Goal: Task Accomplishment & Management: Use online tool/utility

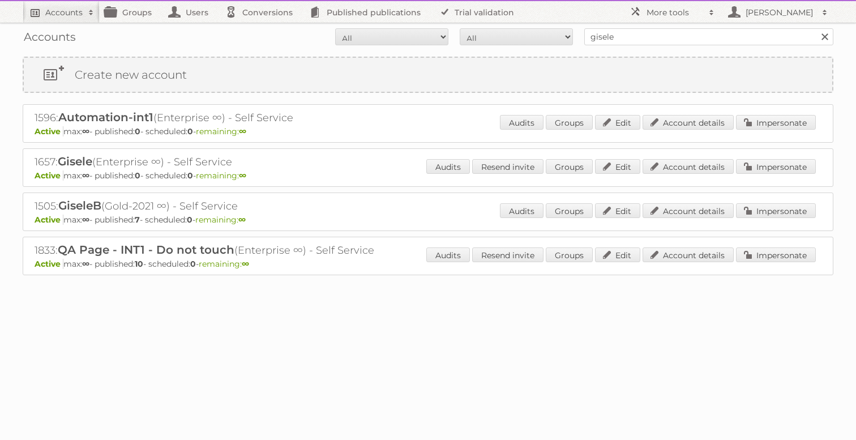
click at [62, 20] on link "Accounts" at bounding box center [61, 12] width 77 height 22
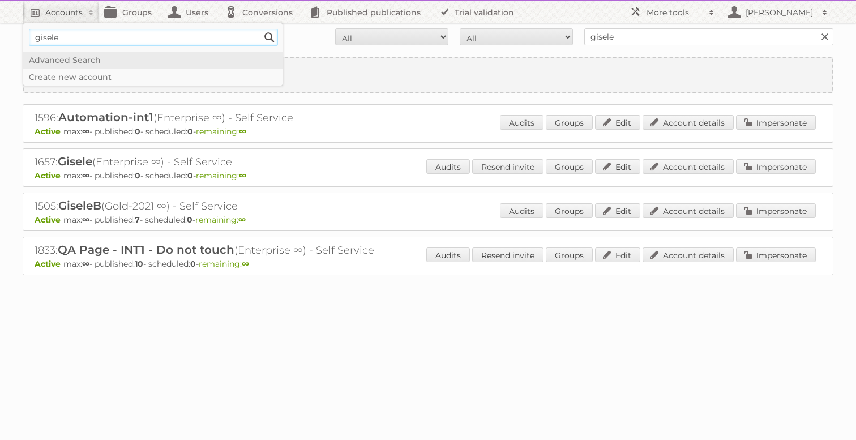
type input"] "gisele"
click at [261, 29] on input "Search" at bounding box center [269, 37] width 17 height 17
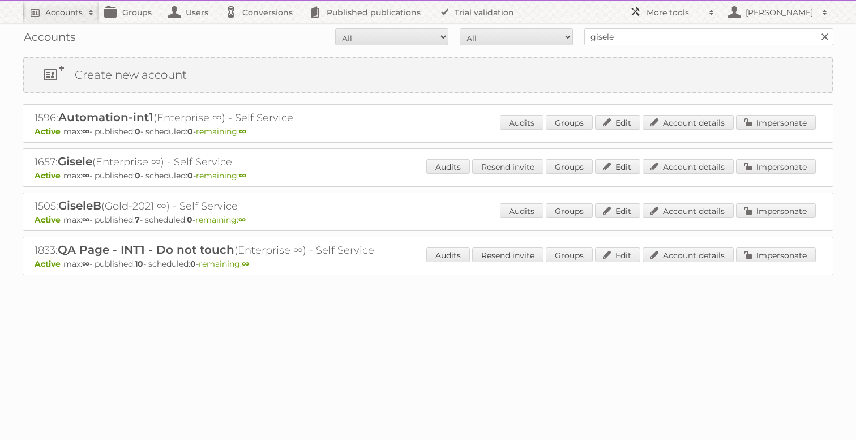
click at [666, 16] on h2 "More tools" at bounding box center [675, 12] width 57 height 11
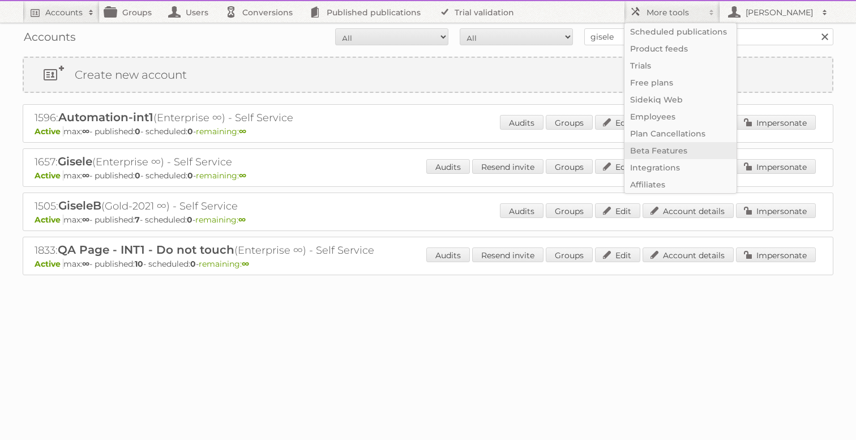
click at [678, 148] on link "Beta Features" at bounding box center [681, 150] width 112 height 17
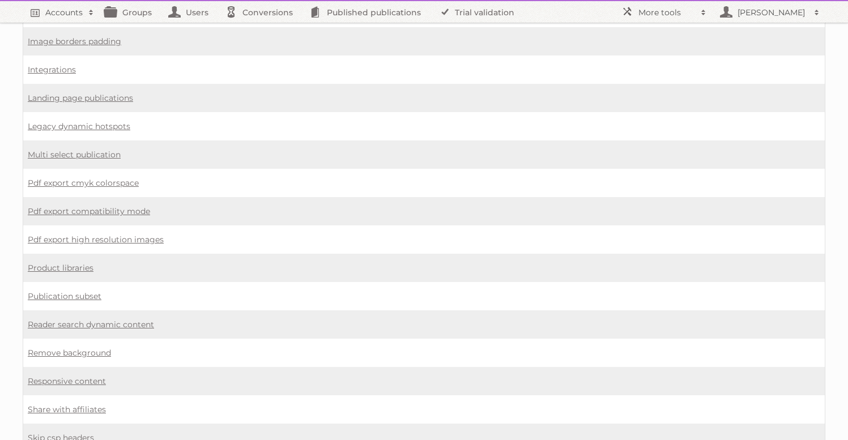
scroll to position [767, 0]
click at [97, 148] on link "Multi select publication" at bounding box center [74, 153] width 93 height 10
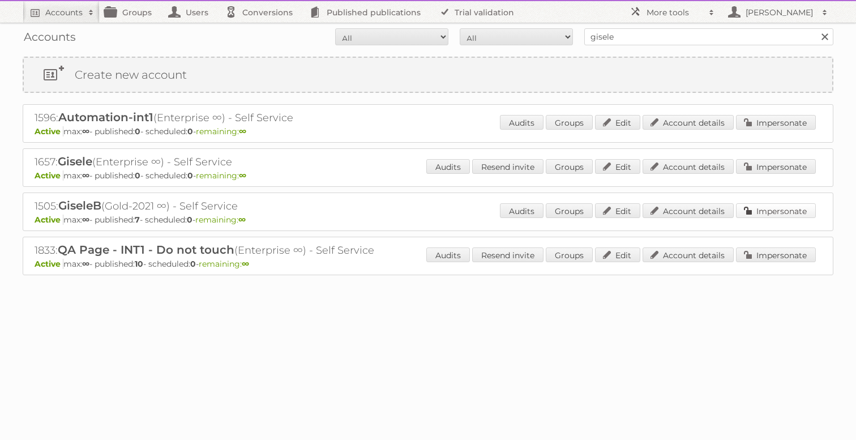
click at [767, 215] on link "Impersonate" at bounding box center [776, 210] width 80 height 15
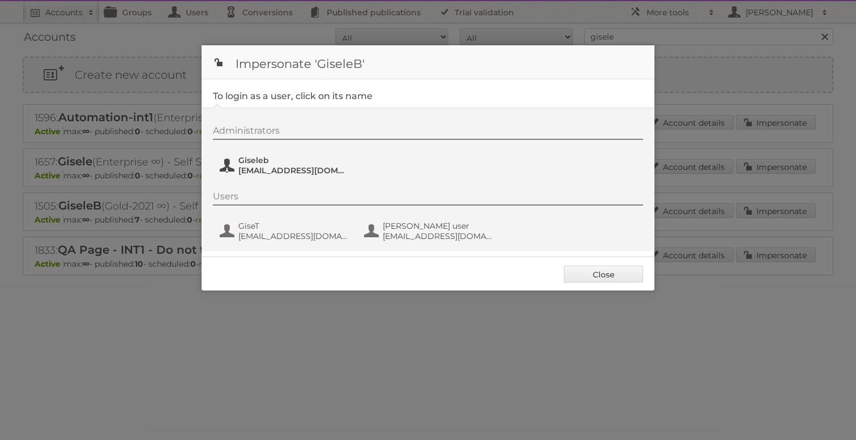
click at [272, 164] on span "Giseleb" at bounding box center [293, 160] width 110 height 10
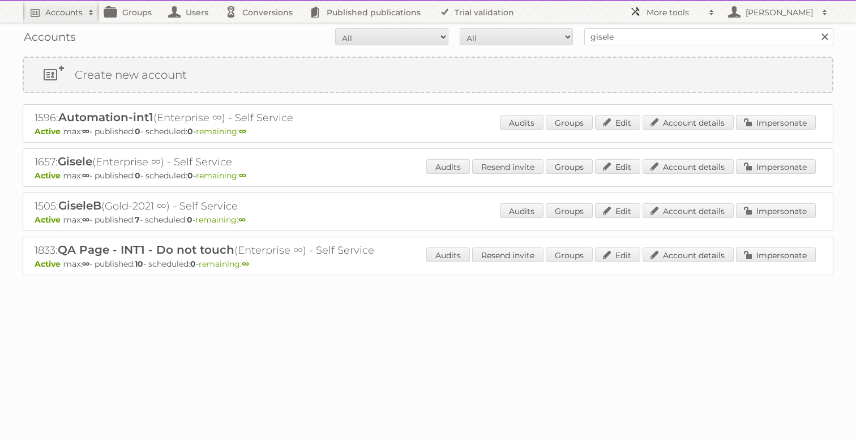
click at [676, 14] on h2 "More tools" at bounding box center [675, 12] width 57 height 11
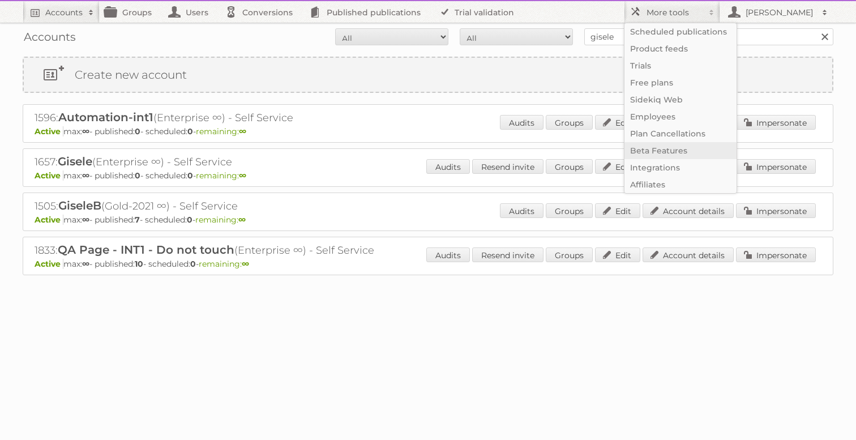
click at [673, 148] on link "Beta Features" at bounding box center [681, 150] width 112 height 17
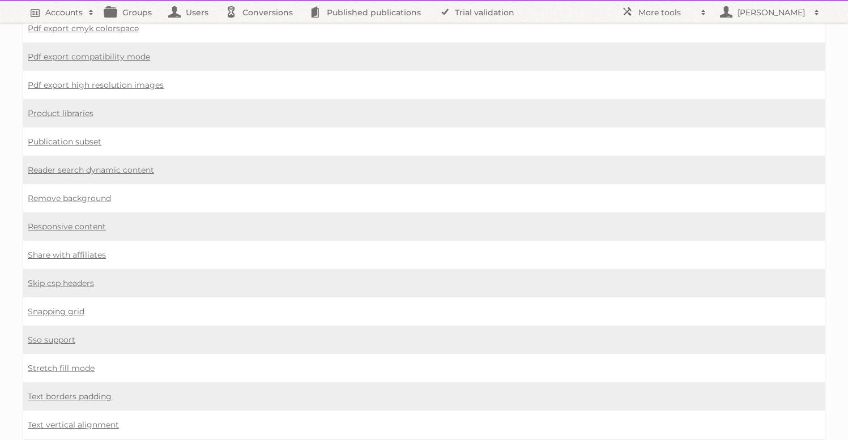
scroll to position [807, 0]
click at [97, 108] on link "Multi select publication" at bounding box center [74, 113] width 93 height 10
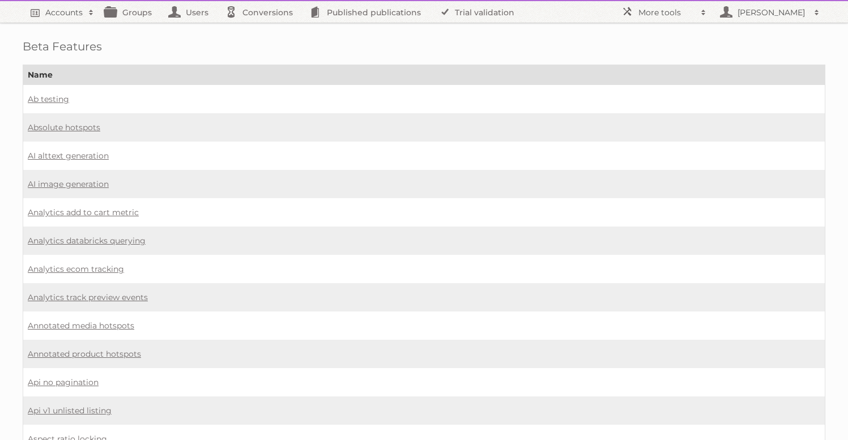
scroll to position [807, 0]
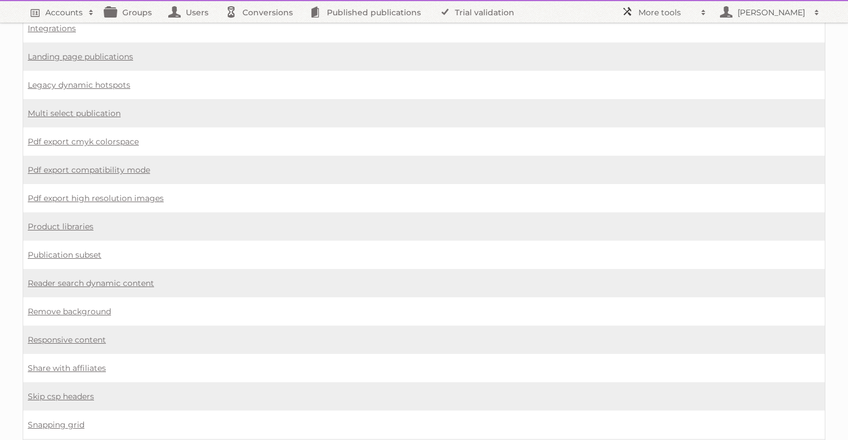
click at [648, 14] on h2 "More tools" at bounding box center [666, 12] width 57 height 11
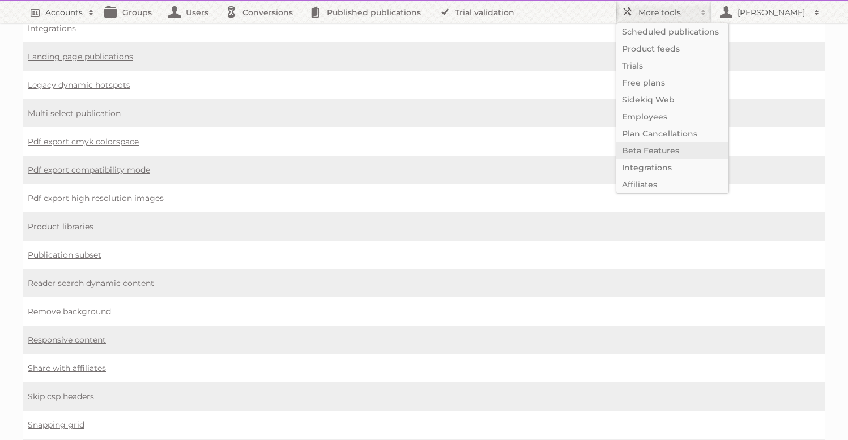
click at [658, 157] on link "Beta Features" at bounding box center [672, 150] width 112 height 17
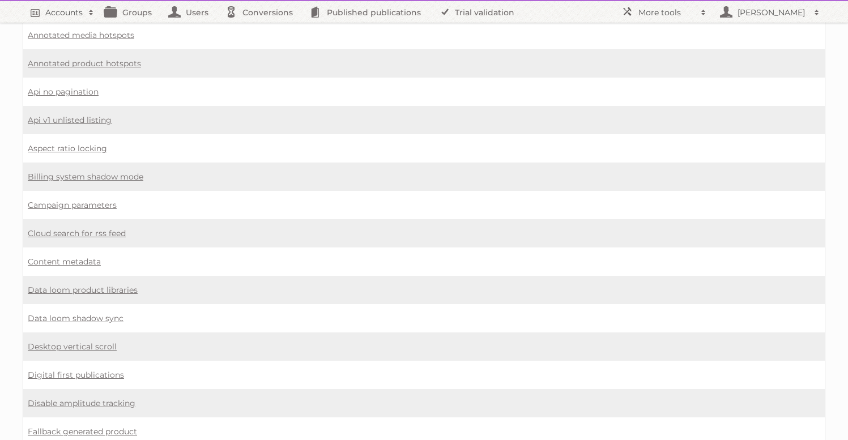
scroll to position [309, 0]
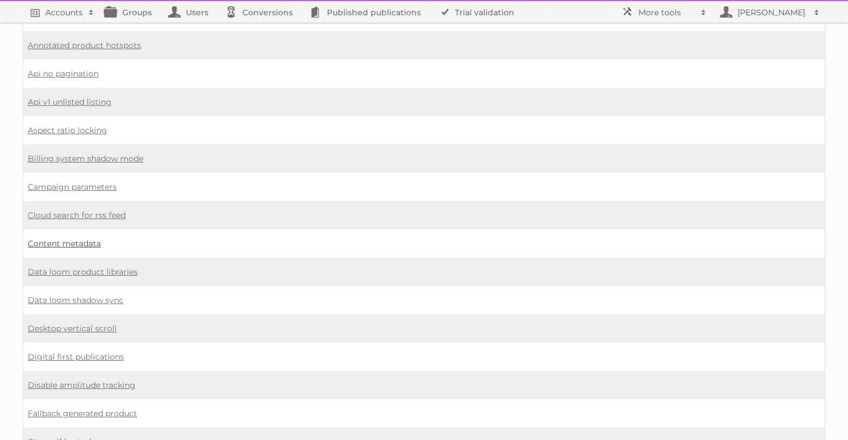
click at [84, 238] on link "Content metadata" at bounding box center [64, 243] width 73 height 10
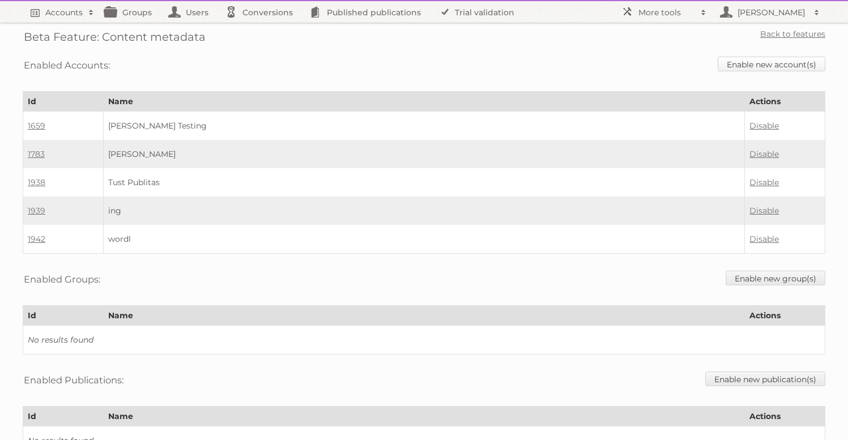
click at [788, 62] on link "Enable new account(s)" at bounding box center [772, 64] width 108 height 15
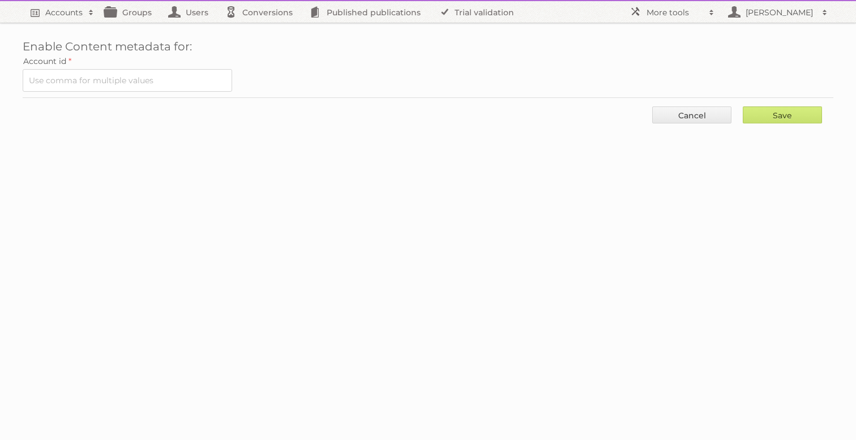
click at [142, 91] on form "Account id Save Cancel" at bounding box center [428, 92] width 811 height 78
click at [144, 85] on input "text" at bounding box center [128, 80] width 210 height 23
type input "1505"
click at [743, 106] on input "Save" at bounding box center [782, 114] width 79 height 17
type input "..."
